Goal: Check status: Check status

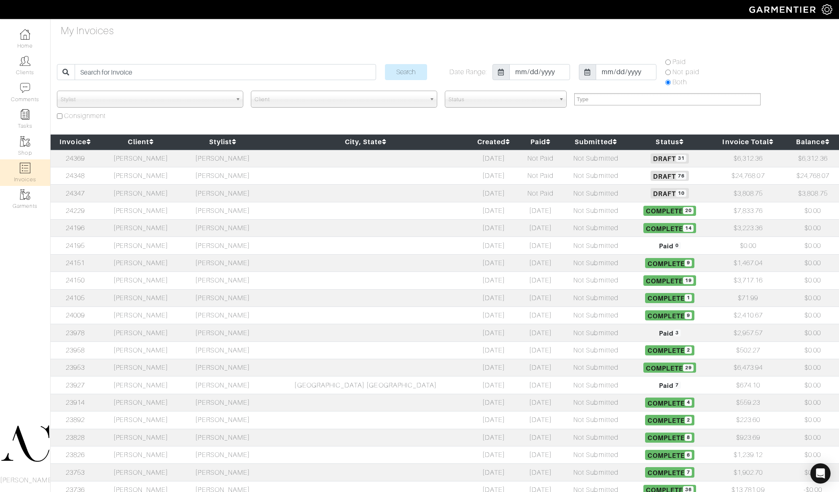
select select
click at [563, 178] on td "Not Submitted" at bounding box center [596, 175] width 68 height 17
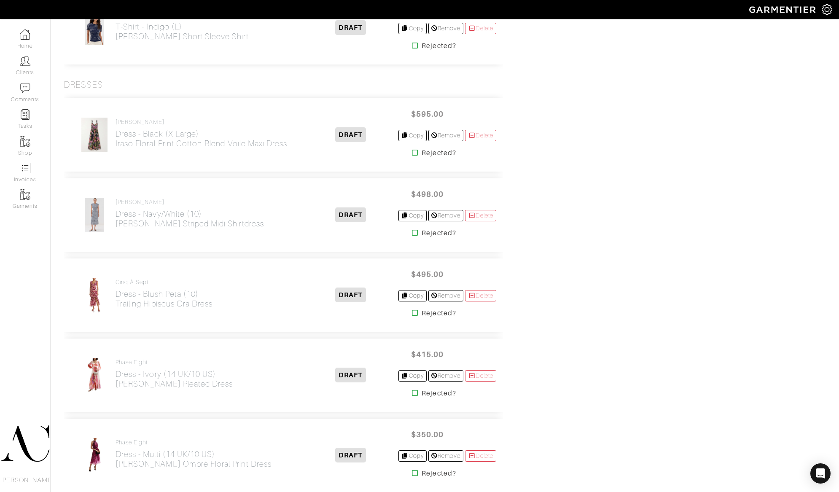
scroll to position [2843, 0]
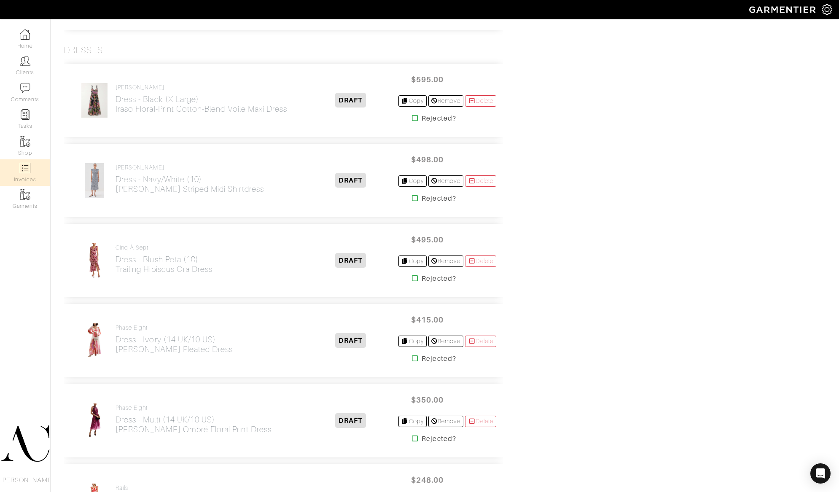
click at [28, 167] on img at bounding box center [25, 168] width 11 height 11
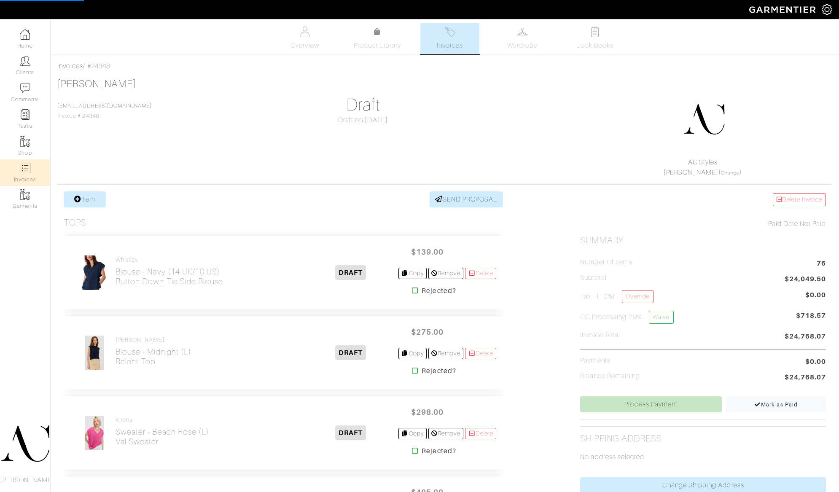
select select
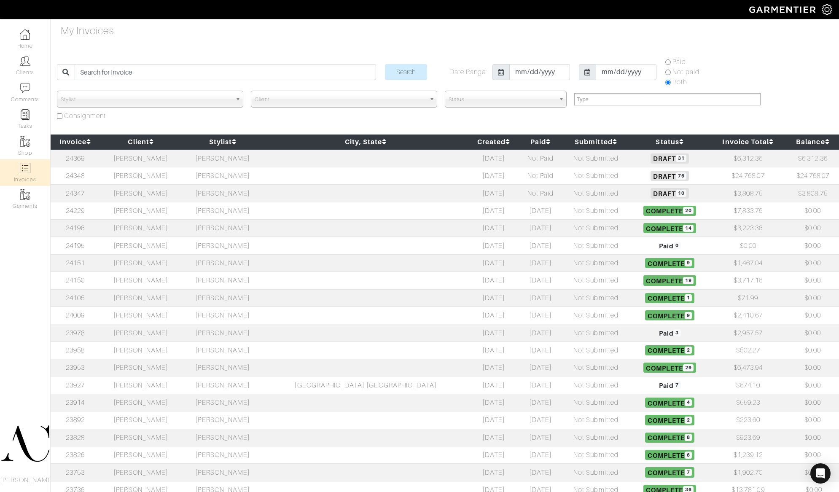
click at [170, 158] on td "[PERSON_NAME]" at bounding box center [141, 159] width 82 height 18
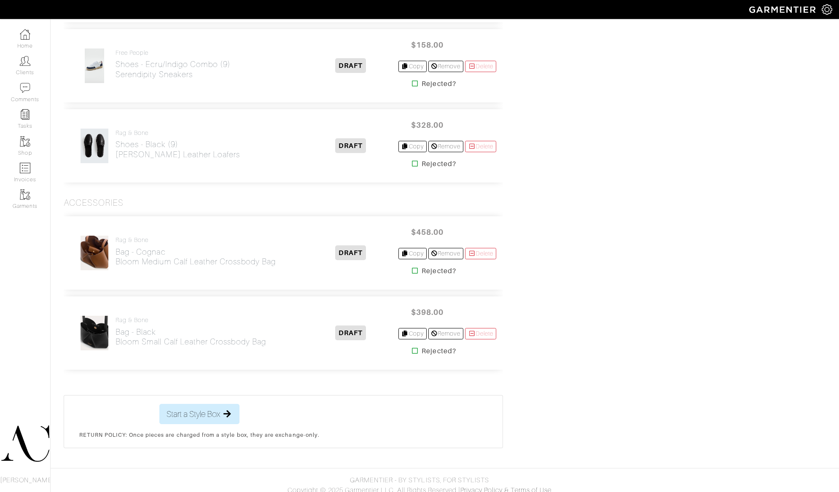
scroll to position [2512, 0]
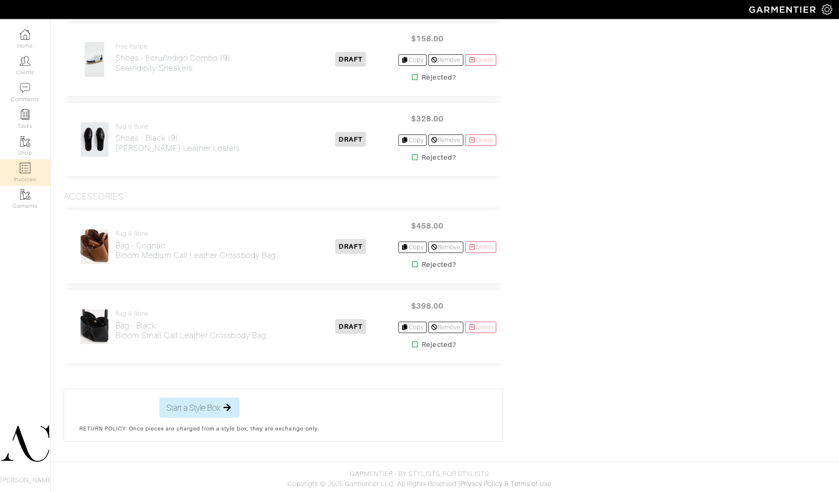
click at [28, 171] on img at bounding box center [25, 168] width 11 height 11
select select
